Goal: Task Accomplishment & Management: Manage account settings

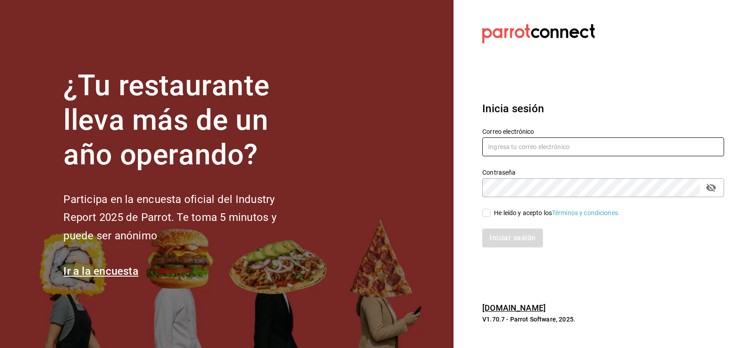
click at [541, 150] on input "text" at bounding box center [603, 146] width 242 height 19
click at [520, 155] on input "text" at bounding box center [603, 146] width 242 height 19
click at [517, 154] on input "text" at bounding box center [603, 146] width 242 height 19
click at [534, 159] on div "Contraseña Contraseña" at bounding box center [597, 178] width 252 height 40
click at [536, 153] on input "text" at bounding box center [603, 146] width 242 height 19
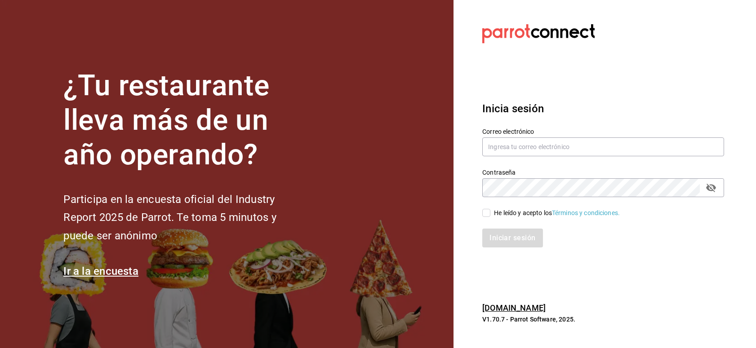
click at [576, 102] on h3 "Inicia sesión" at bounding box center [603, 109] width 242 height 16
click at [549, 147] on input "text" at bounding box center [603, 146] width 242 height 19
click at [623, 144] on input "text" at bounding box center [603, 146] width 242 height 19
paste input "cafeprofesor@cancun.com"
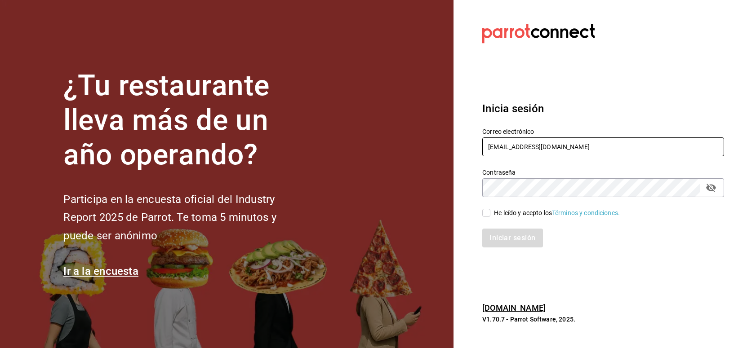
type input "cafeprofesor@cancun.com"
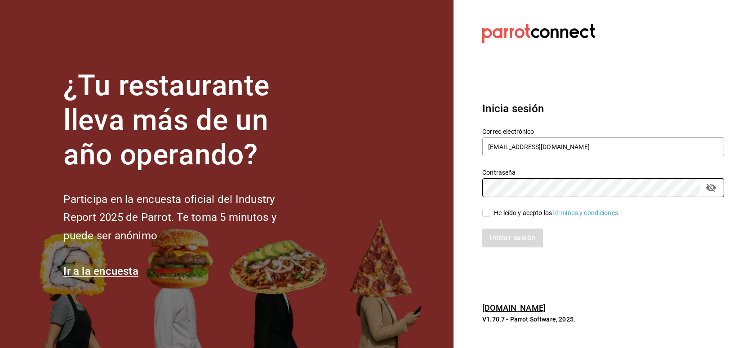
click at [476, 213] on div "He leído y acepto los Términos y condiciones." at bounding box center [597, 207] width 252 height 21
drag, startPoint x: 494, startPoint y: 211, endPoint x: 496, endPoint y: 231, distance: 20.8
click at [494, 211] on div "He leído y acepto los Términos y condiciones." at bounding box center [557, 212] width 126 height 9
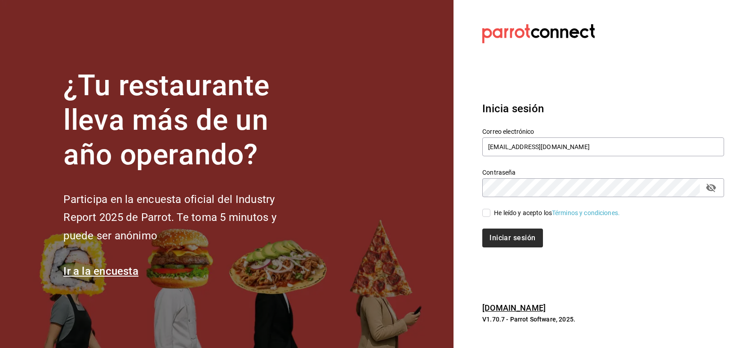
click at [490, 211] on input "He leído y acepto los Términos y condiciones." at bounding box center [486, 213] width 8 height 8
checkbox input "true"
click at [496, 231] on button "Iniciar sesión" at bounding box center [512, 238] width 61 height 19
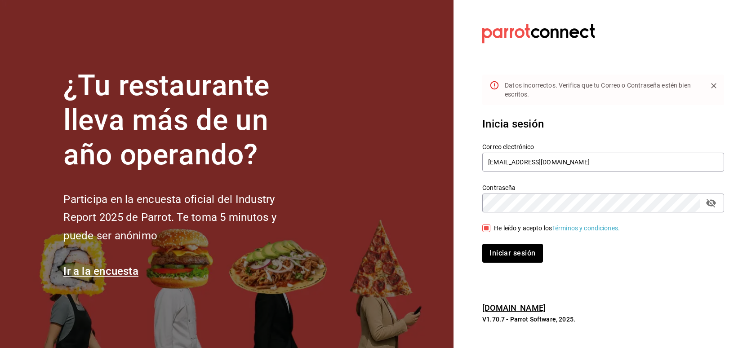
click at [703, 199] on div "Contraseña" at bounding box center [603, 203] width 242 height 19
click at [708, 203] on icon "passwordField" at bounding box center [711, 203] width 10 height 9
click at [502, 251] on button "Iniciar sesión" at bounding box center [512, 253] width 61 height 19
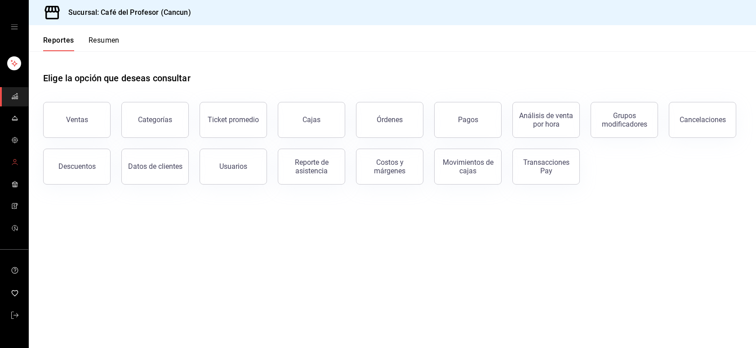
click at [20, 165] on link "mailbox folders" at bounding box center [14, 162] width 28 height 19
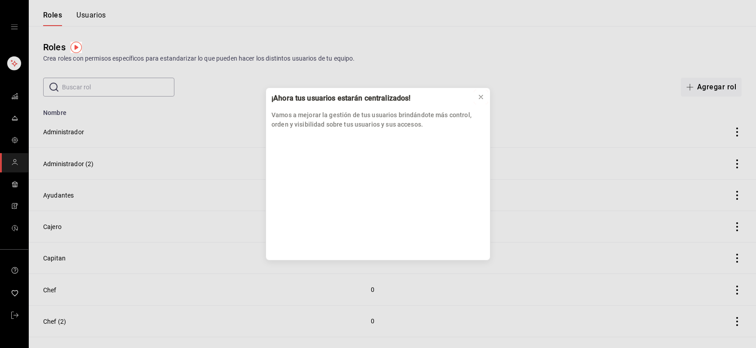
click at [482, 95] on icon at bounding box center [480, 96] width 7 height 7
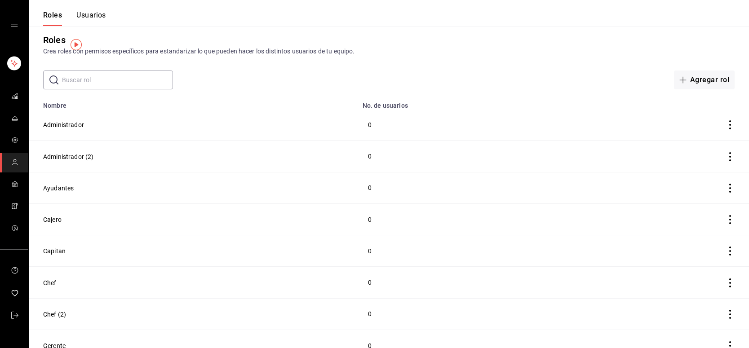
scroll to position [18, 0]
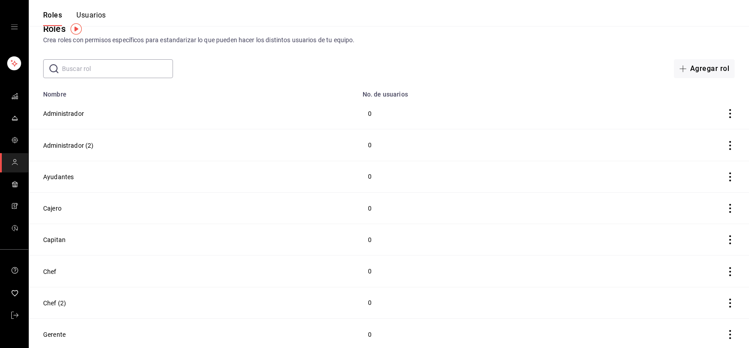
click at [101, 15] on button "Usuarios" at bounding box center [91, 18] width 30 height 15
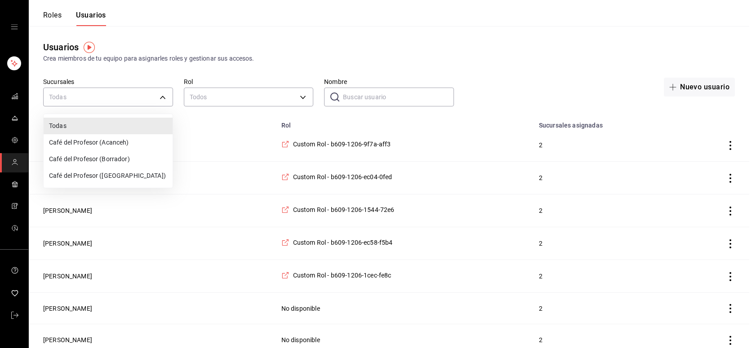
click at [349, 93] on div at bounding box center [378, 174] width 756 height 348
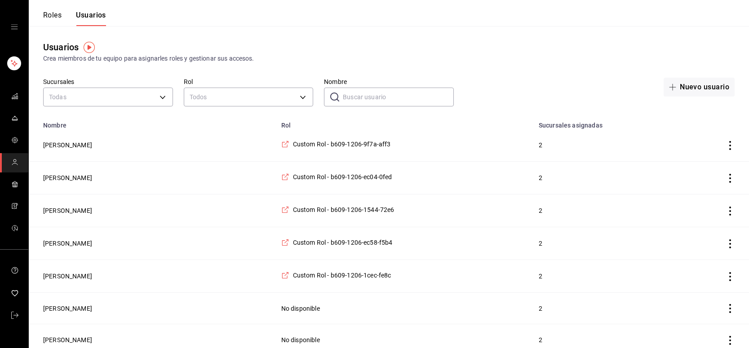
click at [358, 98] on input "Nombre" at bounding box center [398, 97] width 111 height 18
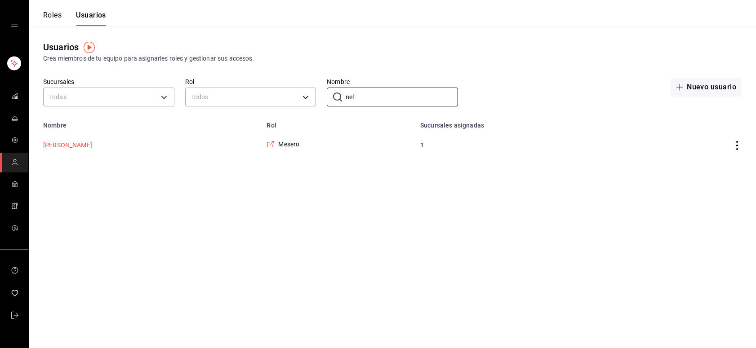
type input "nel"
click at [54, 18] on button "Roles" at bounding box center [52, 18] width 18 height 15
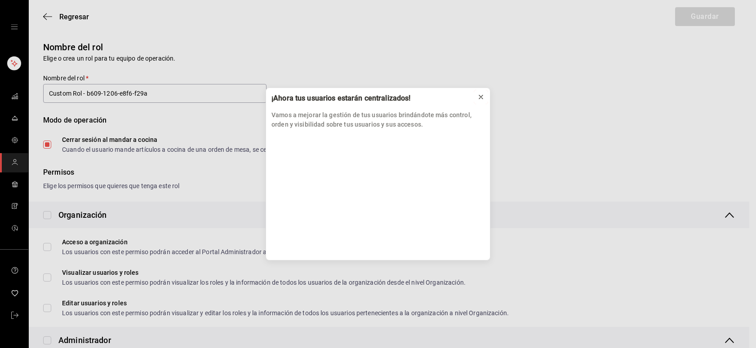
click at [479, 97] on icon at bounding box center [480, 96] width 7 height 7
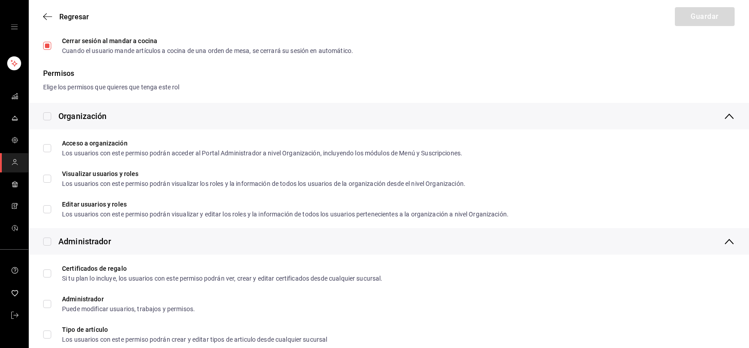
scroll to position [111, 0]
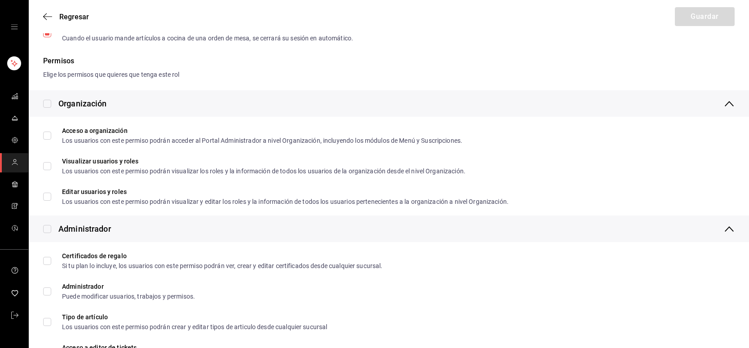
click at [42, 15] on div "Regresar Guardar" at bounding box center [389, 16] width 720 height 33
click at [54, 16] on span "Regresar" at bounding box center [66, 17] width 46 height 9
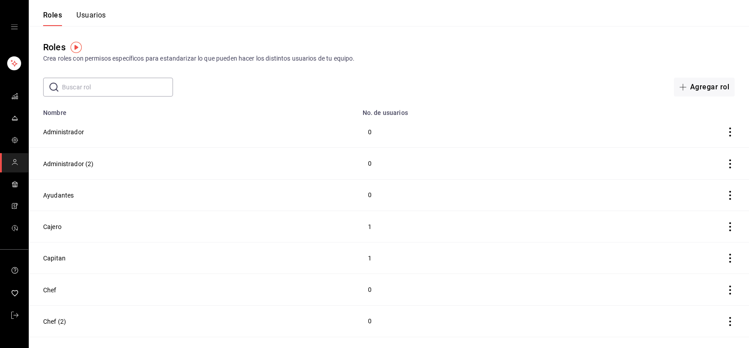
click at [102, 11] on button "Usuarios" at bounding box center [91, 18] width 30 height 15
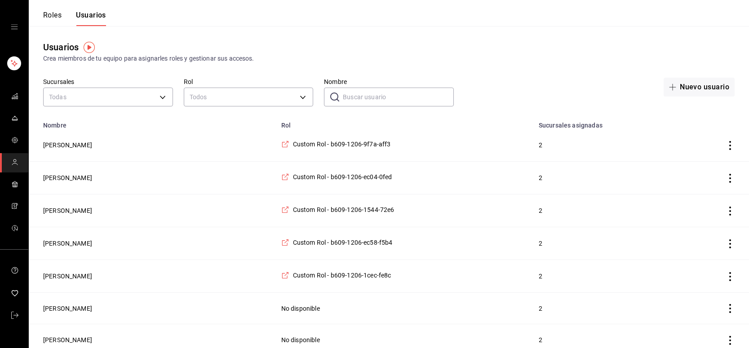
click at [367, 102] on input "Nombre" at bounding box center [398, 97] width 111 height 18
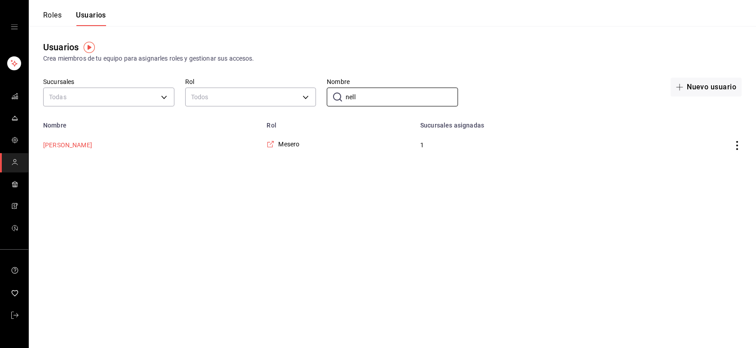
type input "nell"
click at [72, 144] on button "[PERSON_NAME]" at bounding box center [67, 145] width 49 height 9
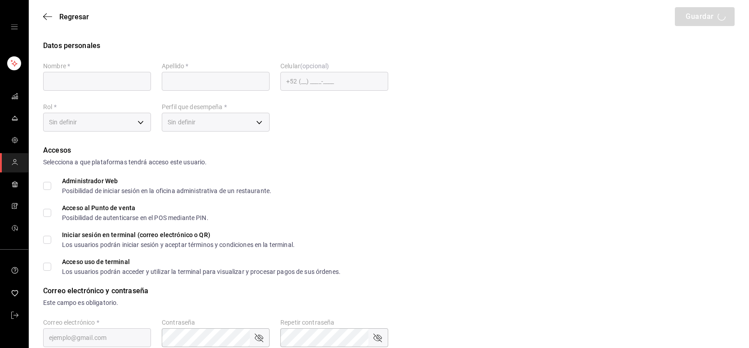
type input "Nelly"
type input "Picazo"
checkbox input "true"
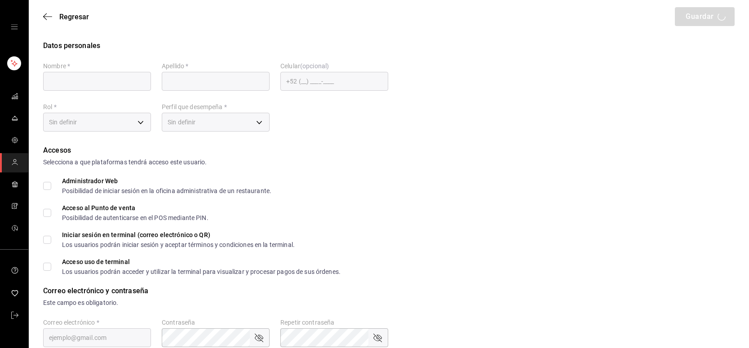
type input "nellypc1611@gmail.com"
type input "1022"
type input "1a76cd6b-98a7-4025-b815-3a88f11c6c47"
type input "WAITER"
checkbox input "true"
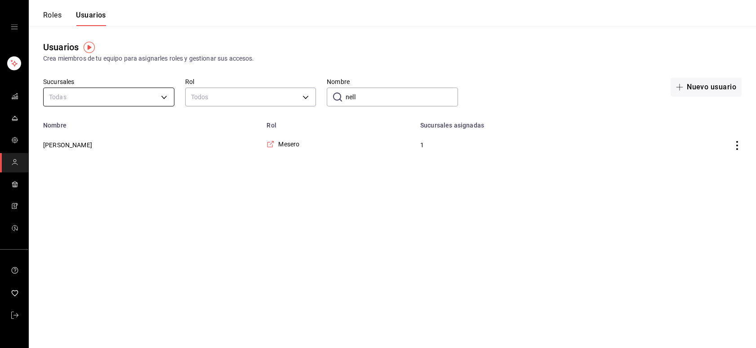
drag, startPoint x: 108, startPoint y: 106, endPoint x: 111, endPoint y: 98, distance: 8.5
click at [108, 106] on div "Todas" at bounding box center [108, 96] width 131 height 24
click at [377, 90] on input "nell" at bounding box center [401, 97] width 112 height 18
click at [358, 95] on input "nell" at bounding box center [401, 97] width 112 height 18
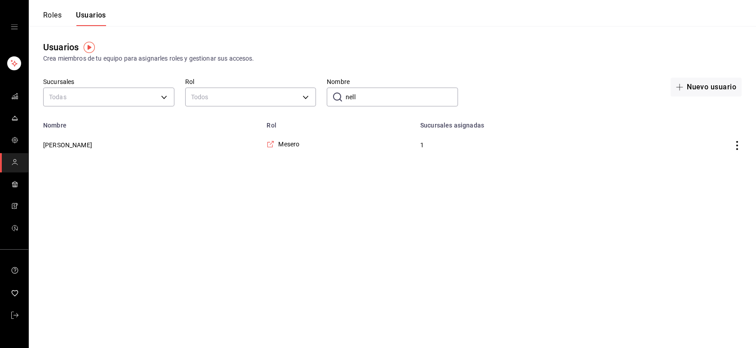
paste input "[PERSON_NAME]"
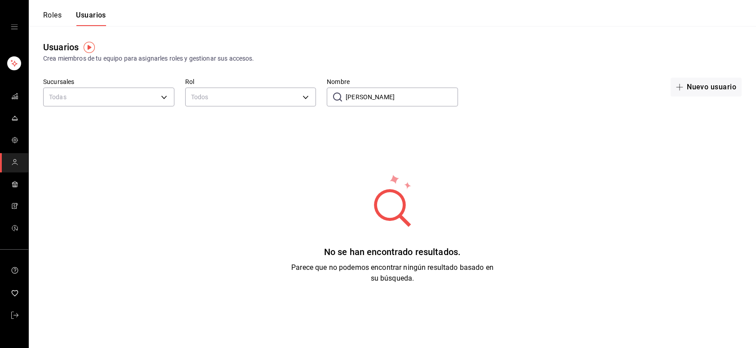
click at [385, 95] on input "[PERSON_NAME]" at bounding box center [401, 97] width 112 height 18
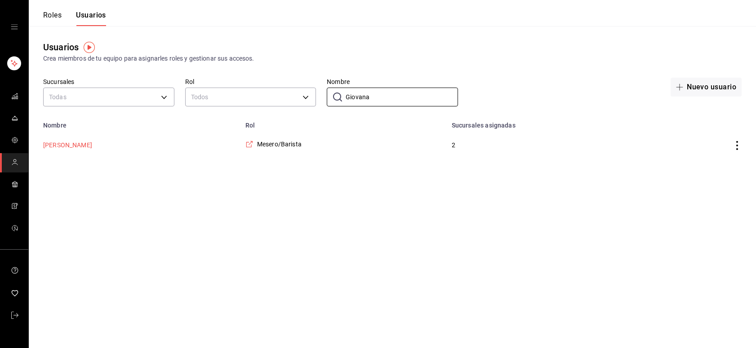
type input "Giovana"
click at [72, 145] on button "[PERSON_NAME]" at bounding box center [67, 145] width 49 height 9
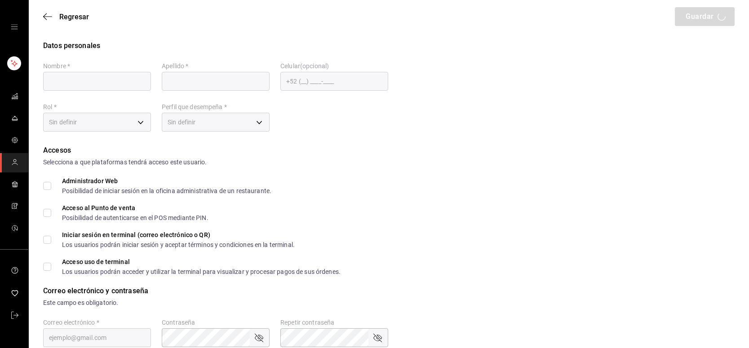
type input "Giovana"
type input "Moreno"
checkbox input "true"
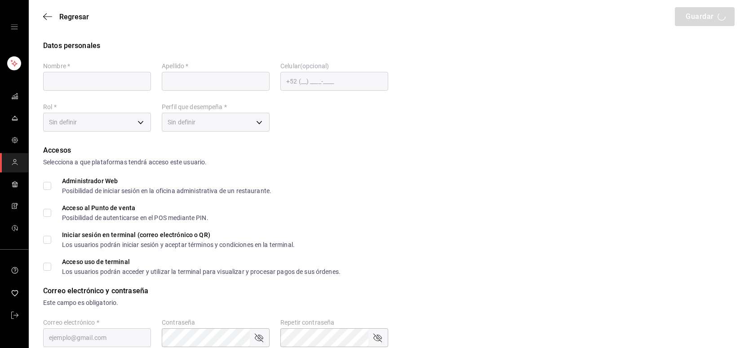
type input "giovanamoreno18@gmail.com"
type input "0933"
type input "+52 (52) 9983-7772"
type input "f9c50c35-7d82-4388-8076-8e4bcaa1ebe8"
type input "STAFF"
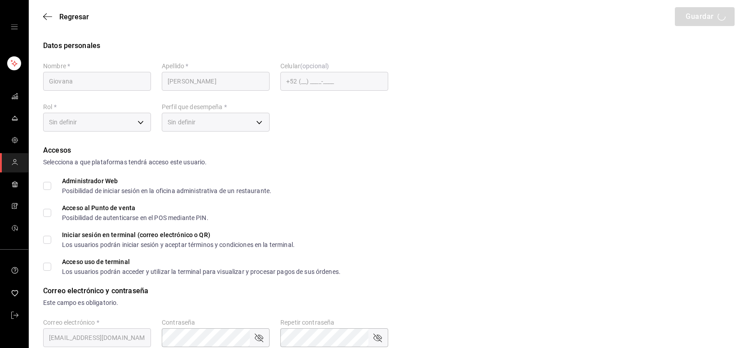
checkbox input "true"
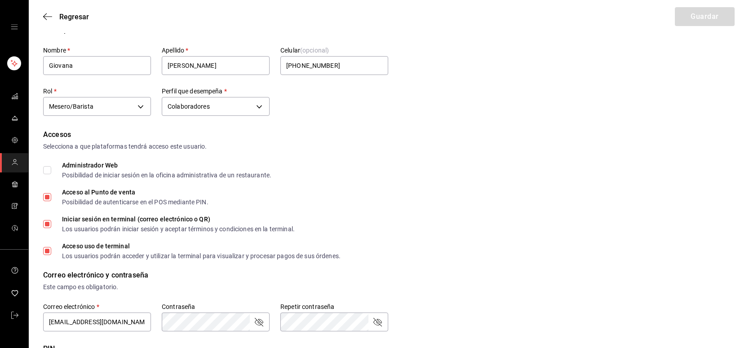
scroll to position [199, 0]
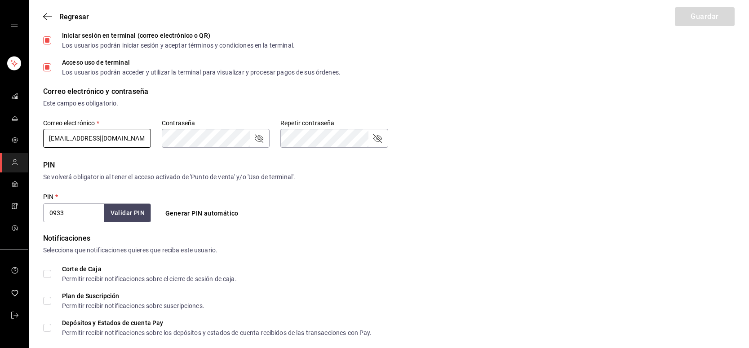
click at [138, 142] on input "giovanamoreno18@gmail.com" at bounding box center [97, 138] width 108 height 19
drag, startPoint x: 134, startPoint y: 139, endPoint x: -53, endPoint y: 139, distance: 187.3
click at [0, 139] on html "Regresar Guardar Datos personales Nombre   * Giovana Apellido   * Moreno Celula…" at bounding box center [374, 128] width 749 height 655
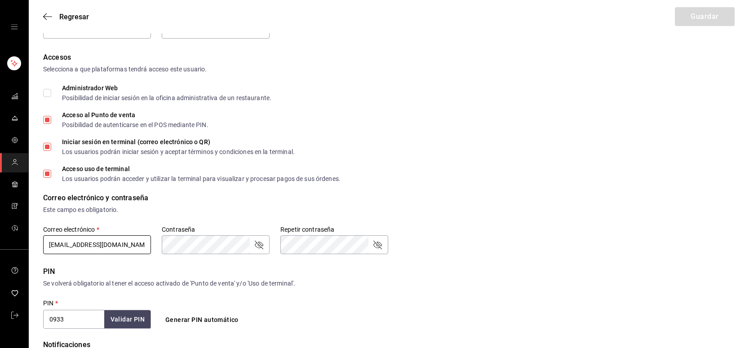
scroll to position [182, 0]
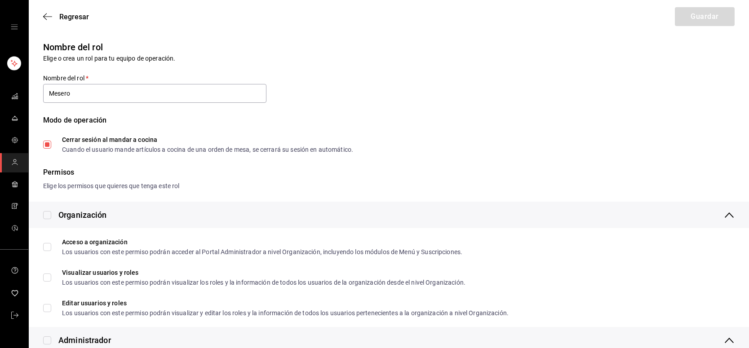
click at [482, 95] on div "Nombre del rol Elige o crea un rol para tu equipo de operación. Nombre del rol …" at bounding box center [383, 91] width 702 height 123
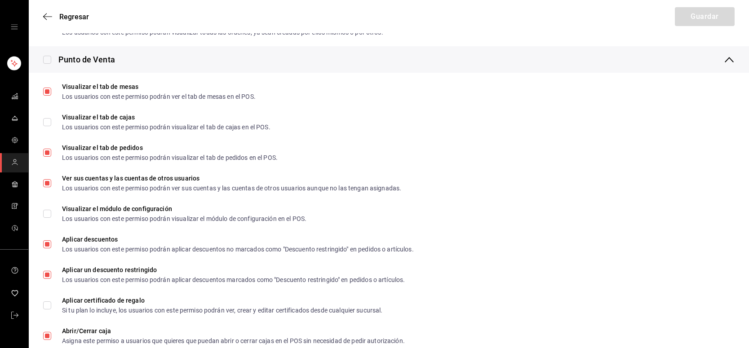
scroll to position [536, 0]
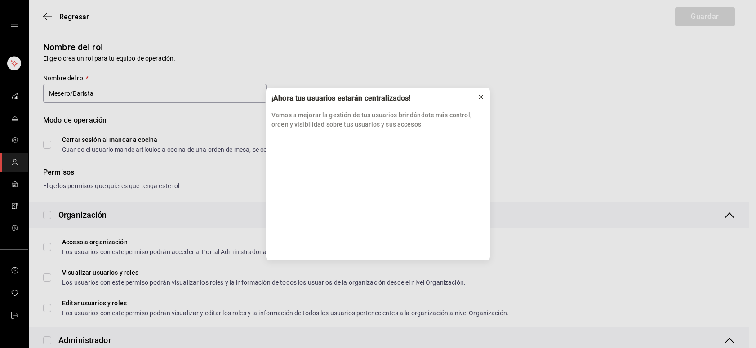
click at [479, 95] on icon at bounding box center [480, 96] width 7 height 7
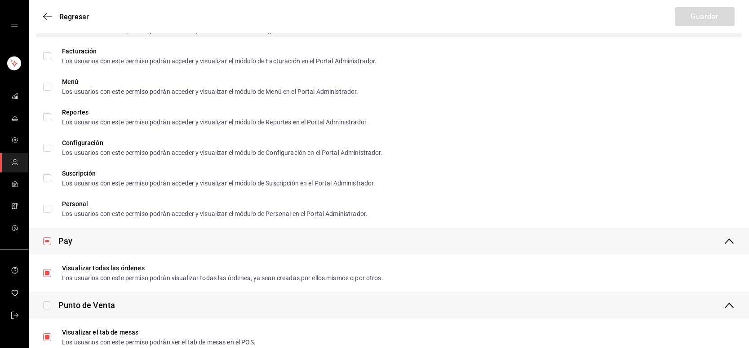
scroll to position [755, 0]
